Goal: Task Accomplishment & Management: Manage account settings

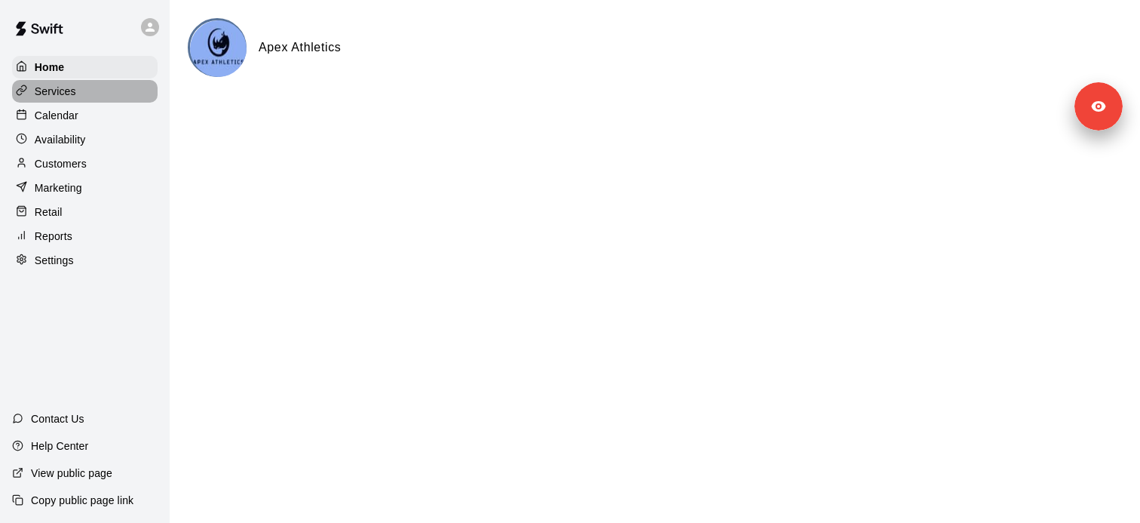
click at [118, 91] on div "Services" at bounding box center [85, 91] width 146 height 23
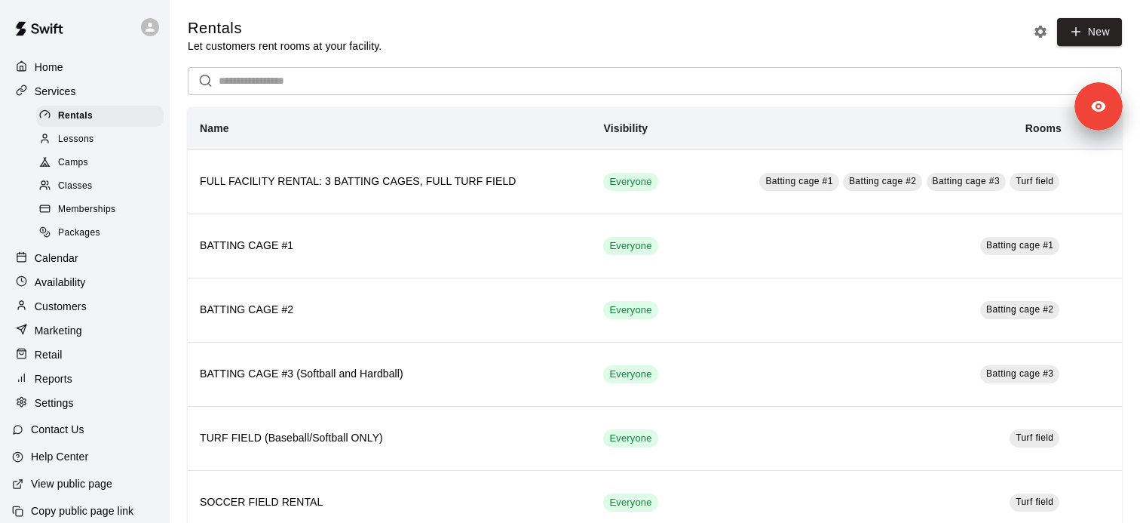
click at [80, 183] on span "Classes" at bounding box center [75, 186] width 34 height 15
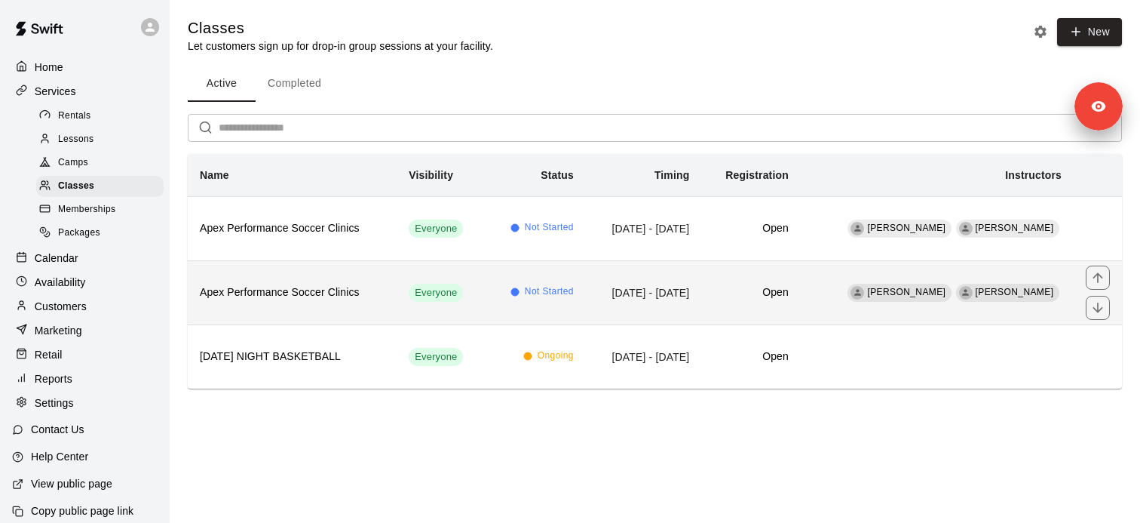
click at [334, 292] on h6 "Apex Performance Soccer Clinics" at bounding box center [292, 292] width 185 height 17
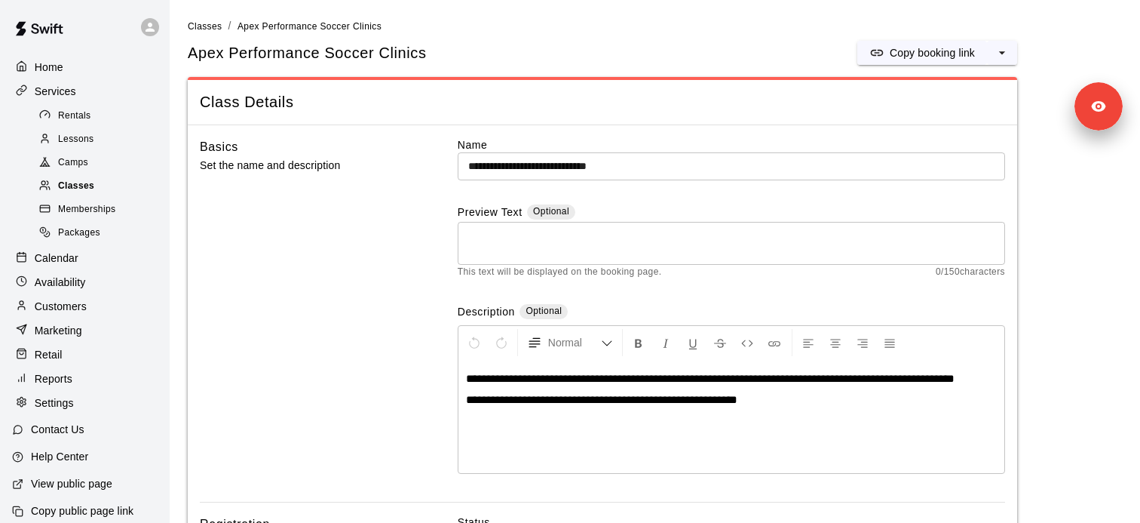
click at [118, 192] on div "Classes" at bounding box center [99, 186] width 127 height 21
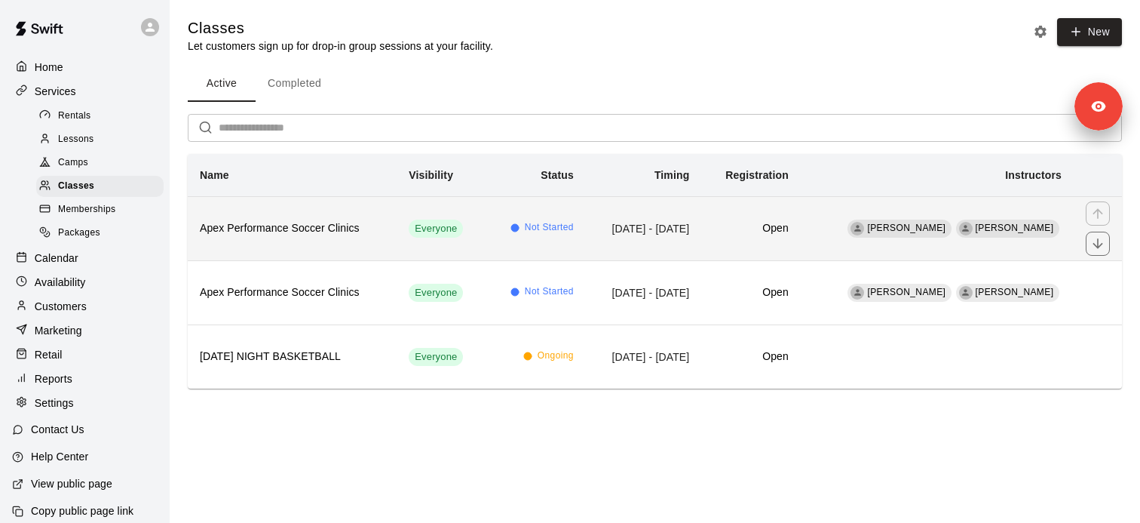
click at [376, 238] on th "Apex Performance Soccer Clinics" at bounding box center [292, 228] width 209 height 64
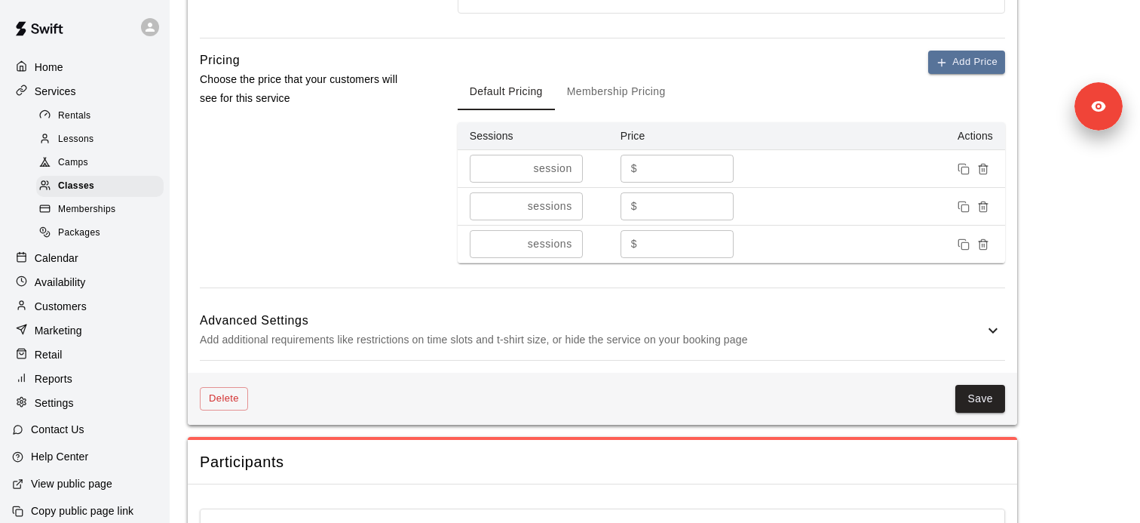
click at [382, 339] on p "Add additional requirements like restrictions on time slots and t-shirt size, o…" at bounding box center [592, 339] width 784 height 19
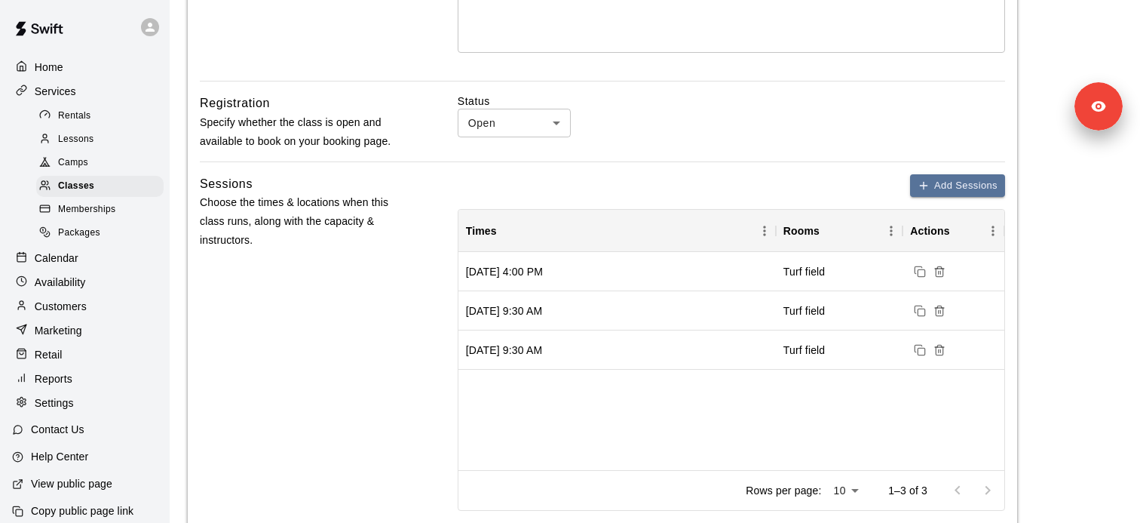
scroll to position [680, 0]
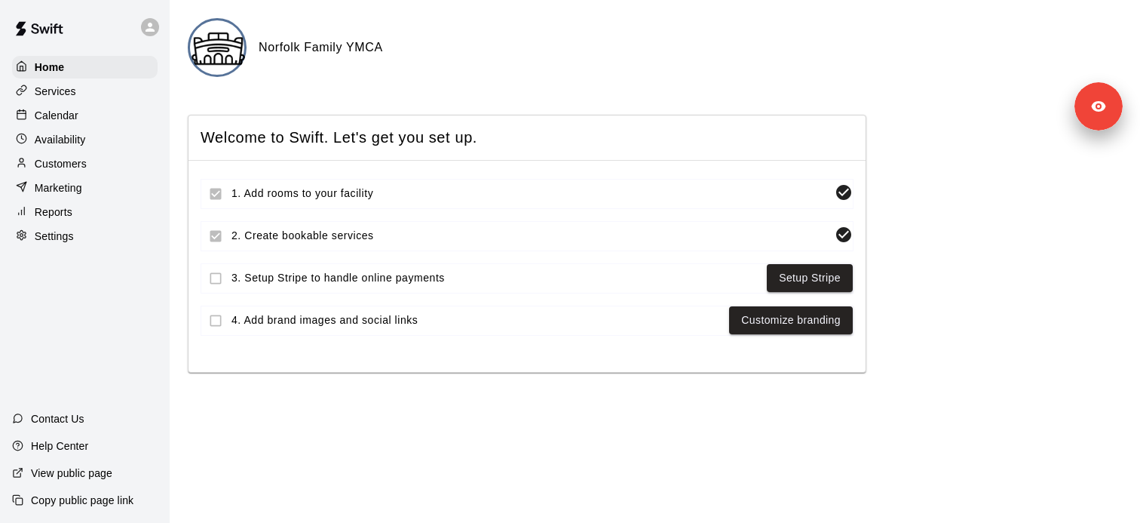
click at [110, 231] on div "Settings" at bounding box center [85, 236] width 146 height 23
select select "**"
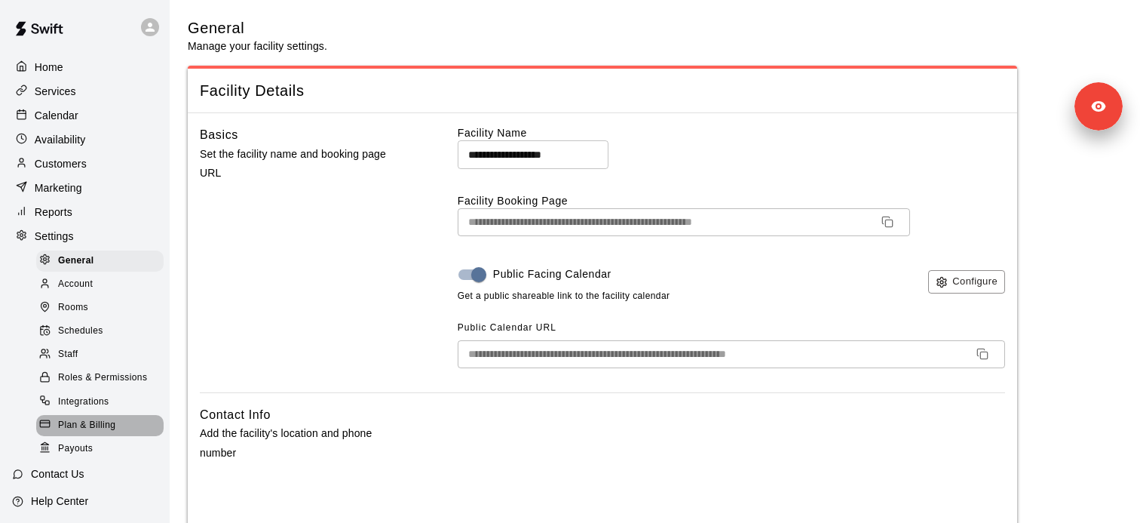
click at [92, 429] on span "Plan & Billing" at bounding box center [86, 425] width 57 height 15
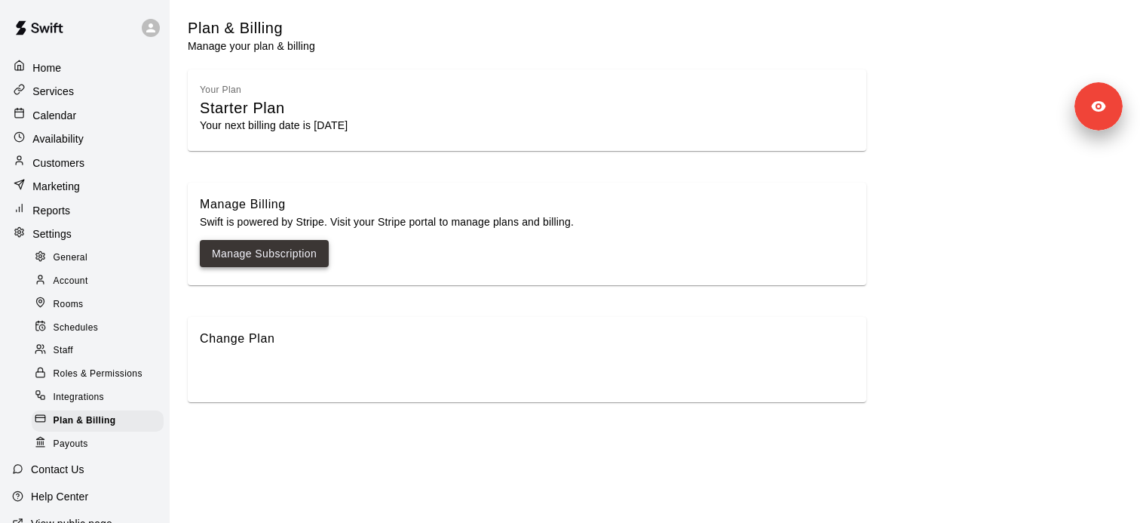
click at [311, 245] on link "Manage Subscription" at bounding box center [264, 253] width 105 height 19
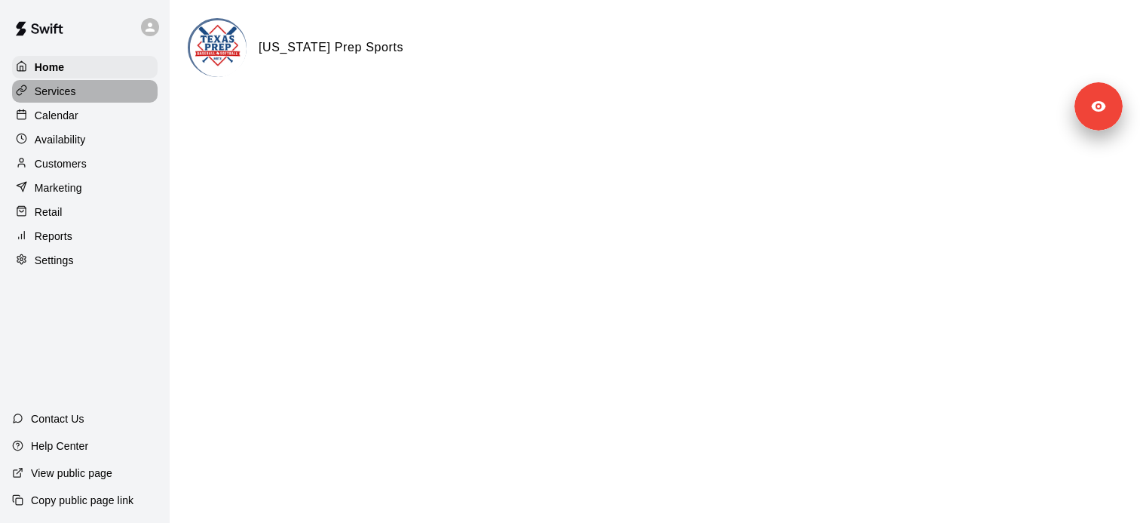
click at [116, 101] on div "Services" at bounding box center [85, 91] width 146 height 23
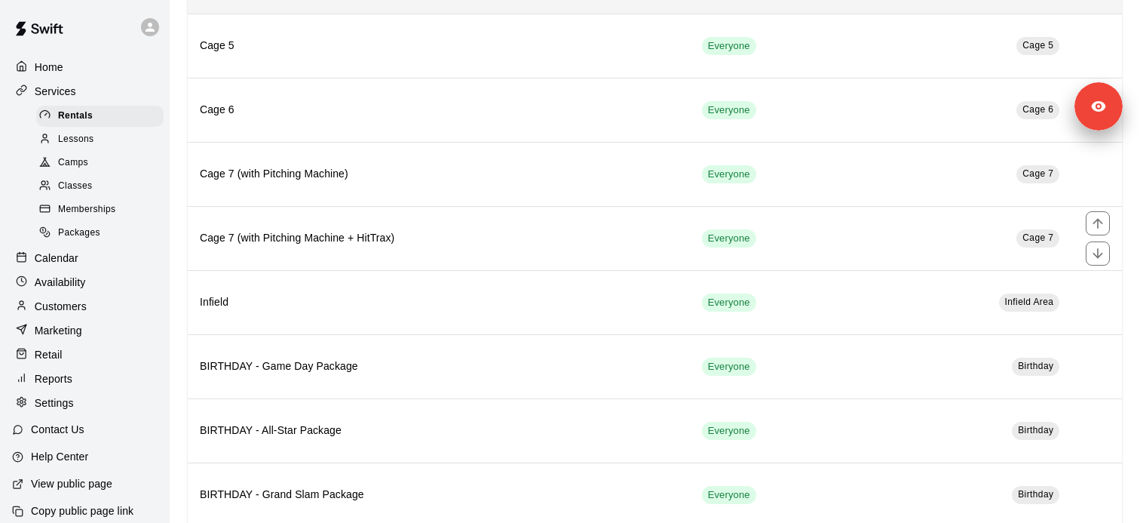
scroll to position [299, 0]
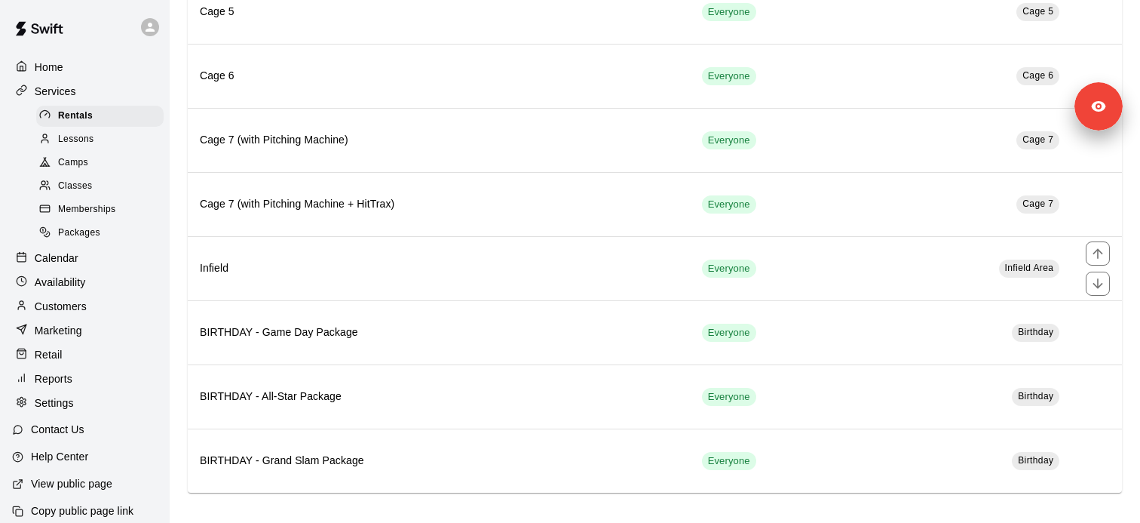
click at [338, 251] on th "Infield" at bounding box center [439, 268] width 502 height 64
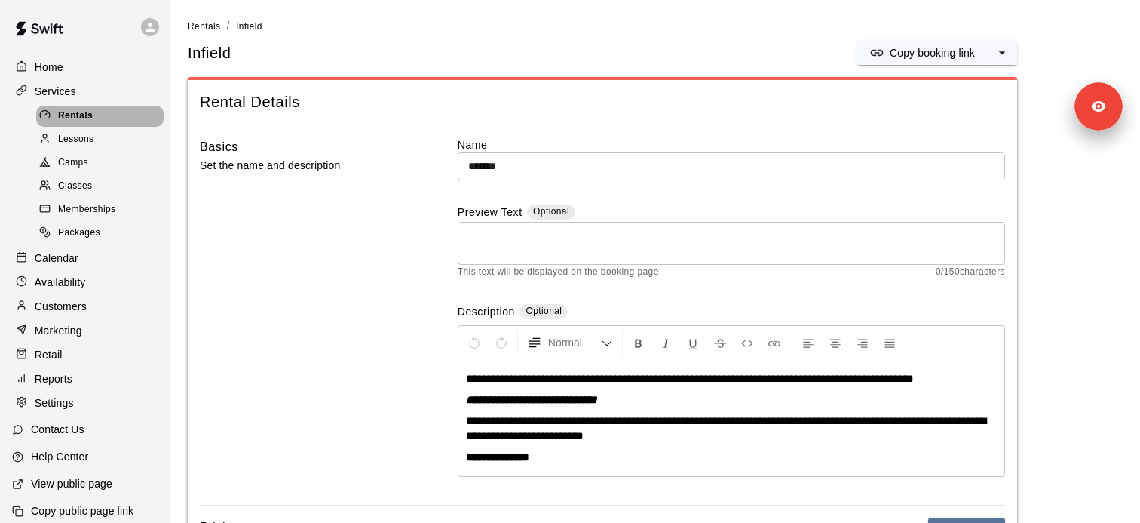
click at [132, 118] on div "Rentals" at bounding box center [99, 116] width 127 height 21
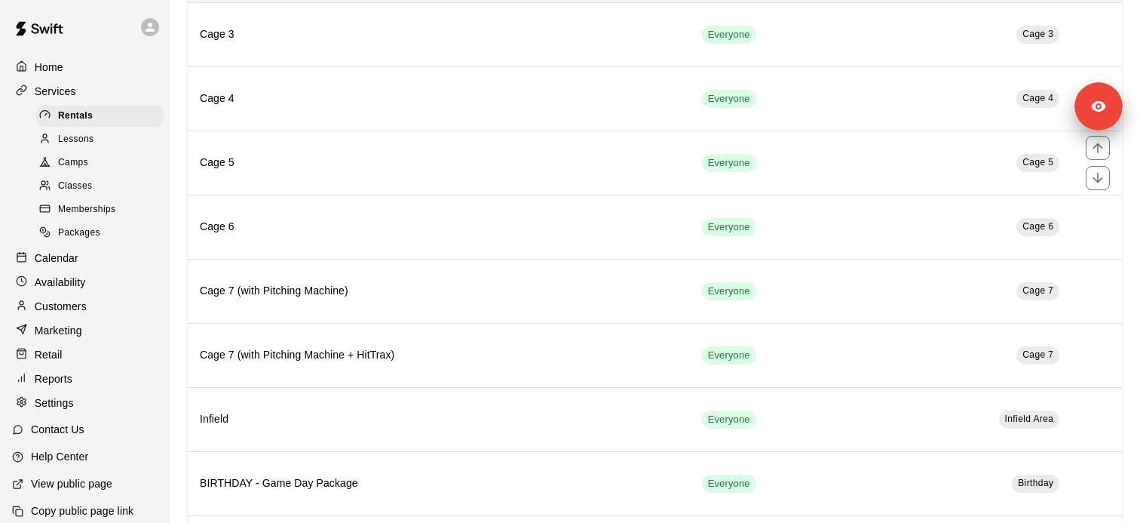
scroll to position [150, 0]
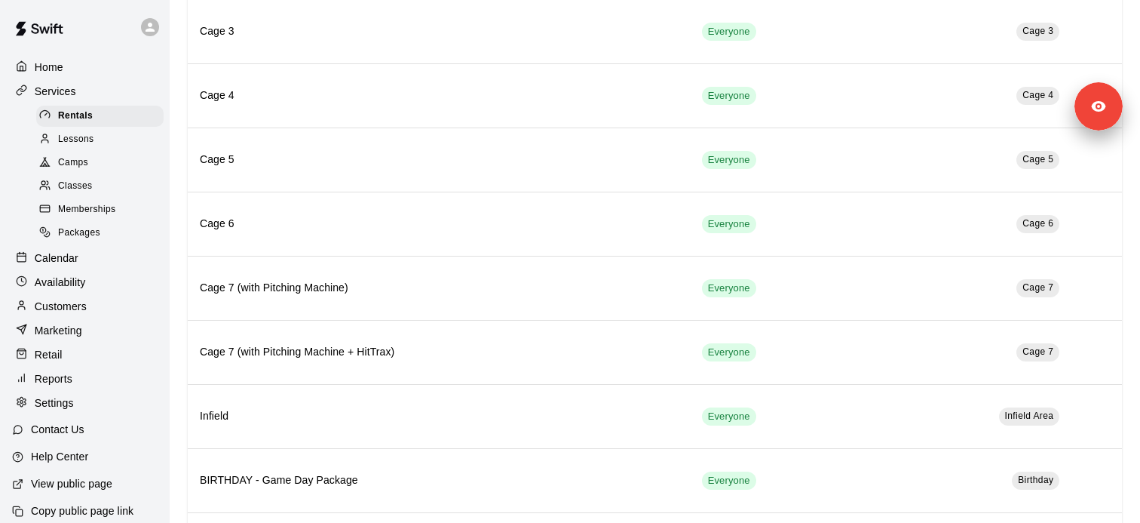
click at [117, 354] on div "Retail" at bounding box center [85, 354] width 146 height 23
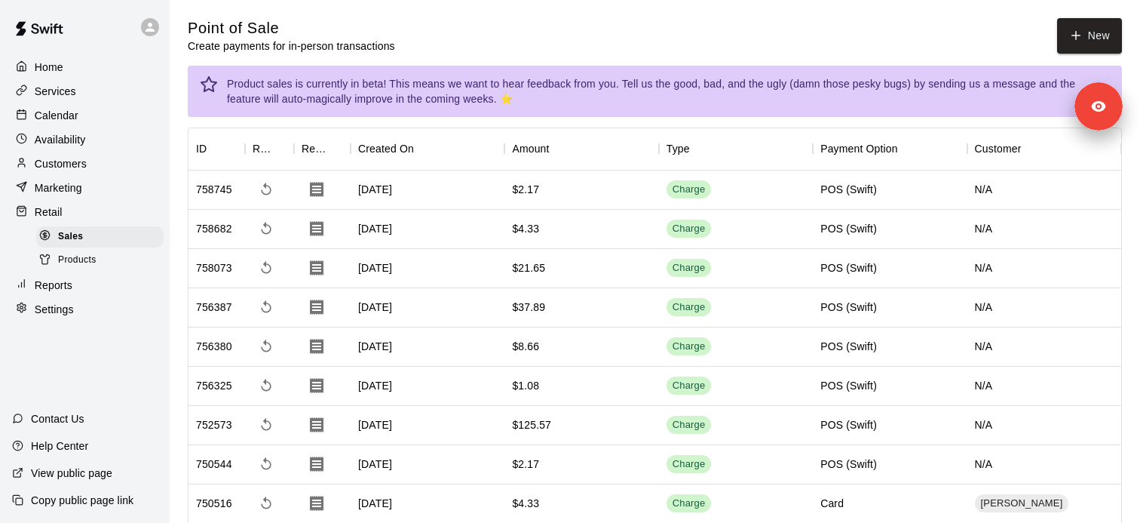
click at [132, 261] on div "Products" at bounding box center [99, 260] width 127 height 21
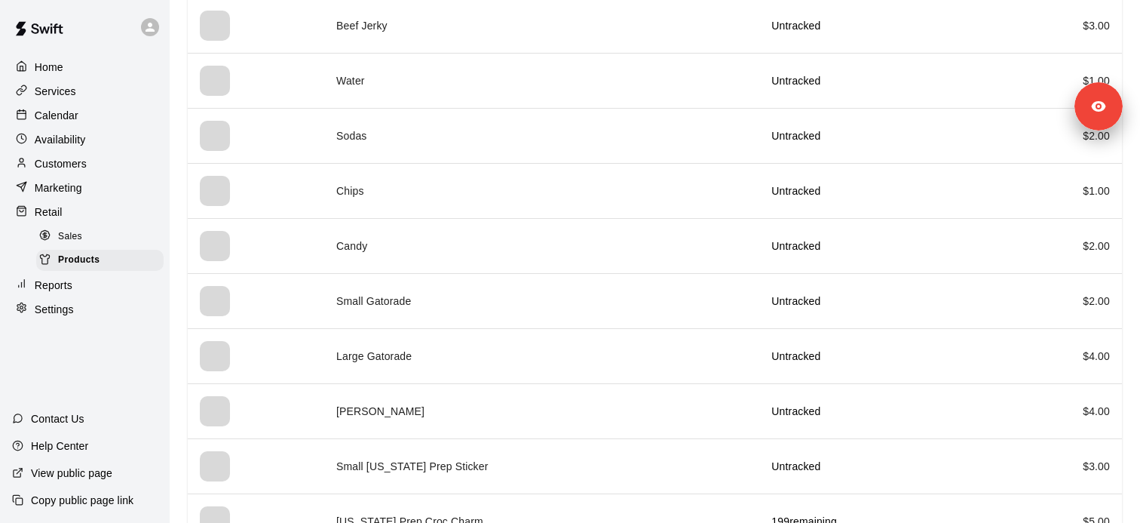
scroll to position [686, 0]
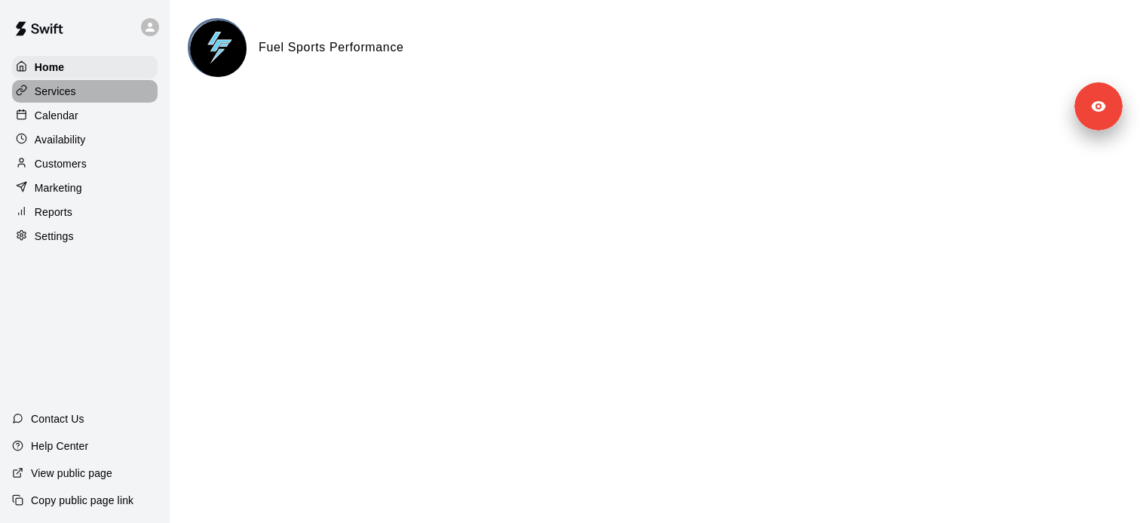
click at [81, 96] on div "Services" at bounding box center [85, 91] width 146 height 23
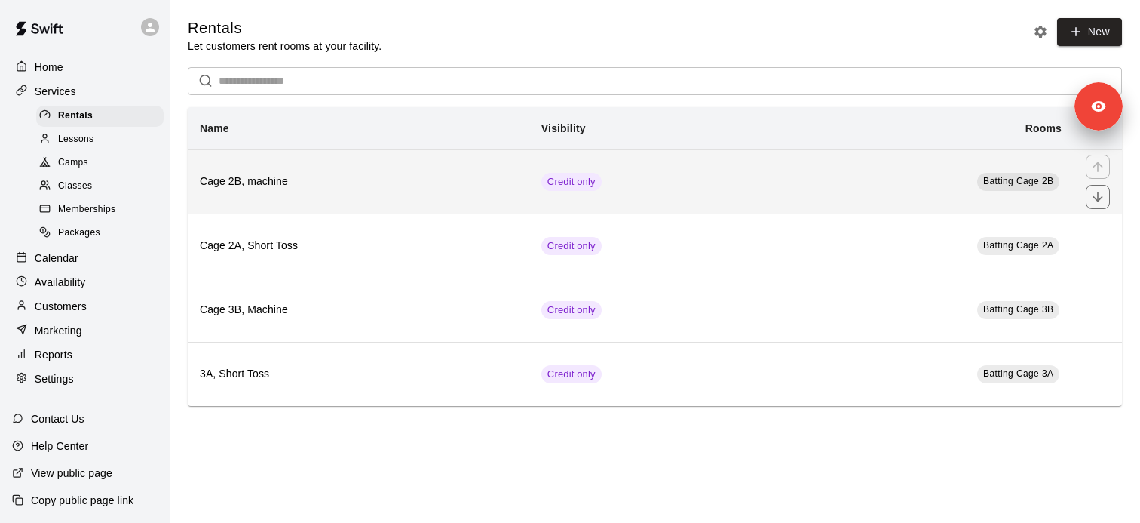
click at [299, 183] on h6 "Cage 2B, machine" at bounding box center [358, 181] width 317 height 17
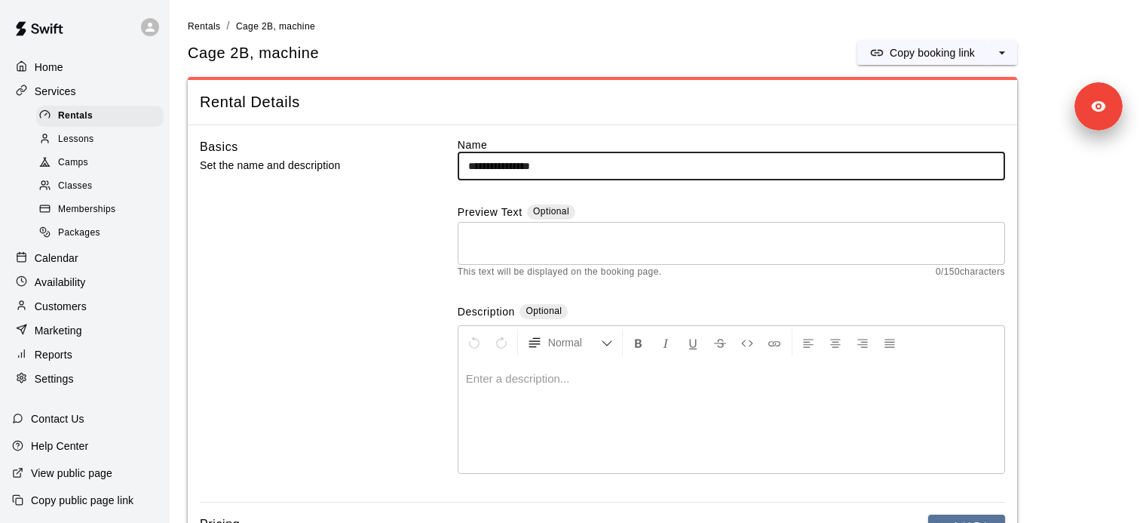
scroll to position [375, 0]
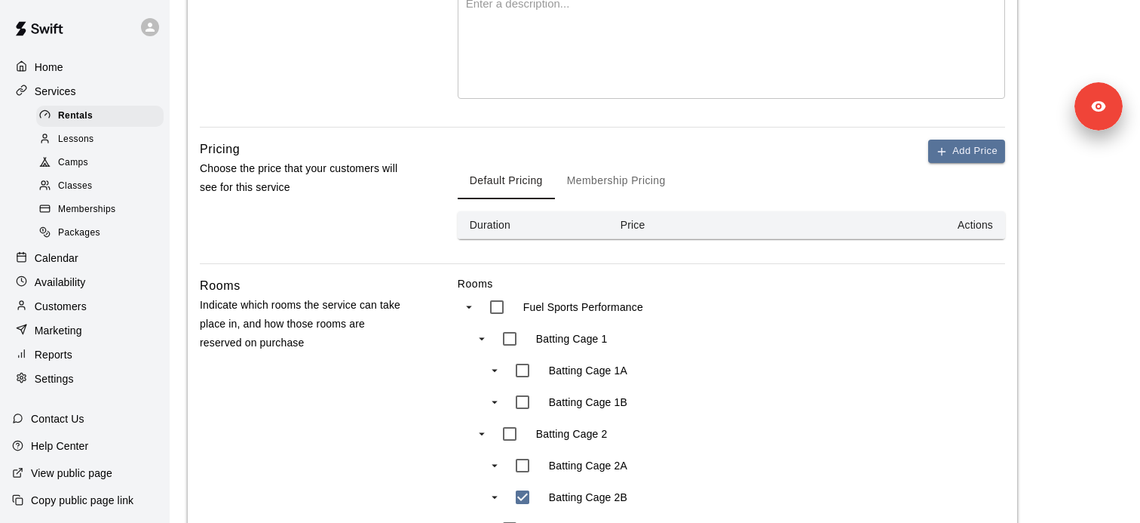
click at [601, 189] on button "Membership Pricing" at bounding box center [616, 181] width 123 height 36
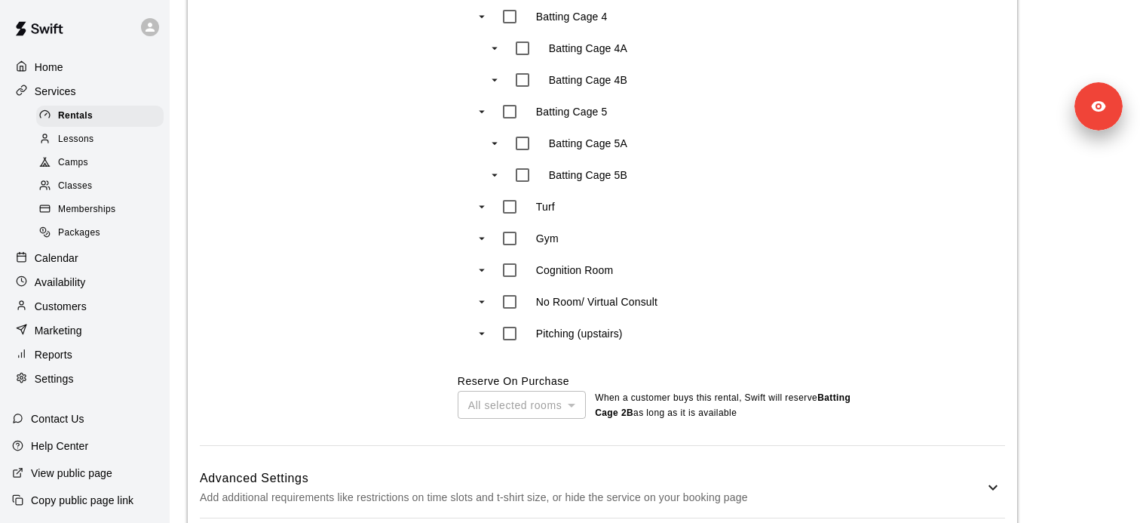
scroll to position [1059, 0]
